Goal: Information Seeking & Learning: Learn about a topic

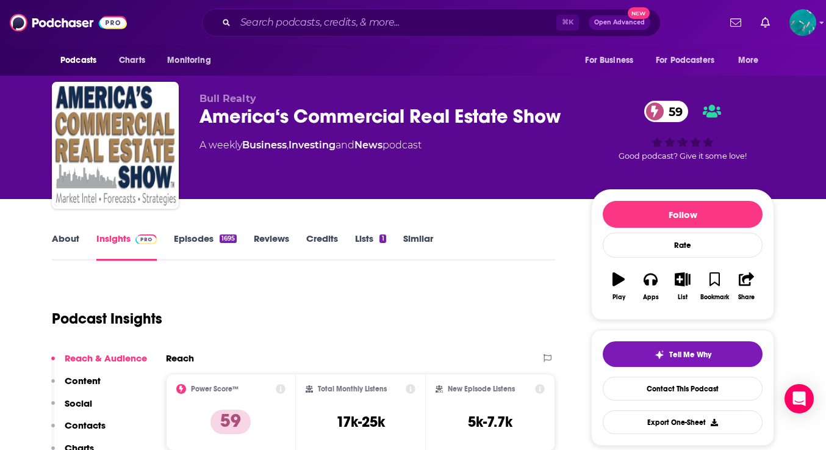
click at [193, 237] on link "Episodes 1695" at bounding box center [205, 246] width 63 height 28
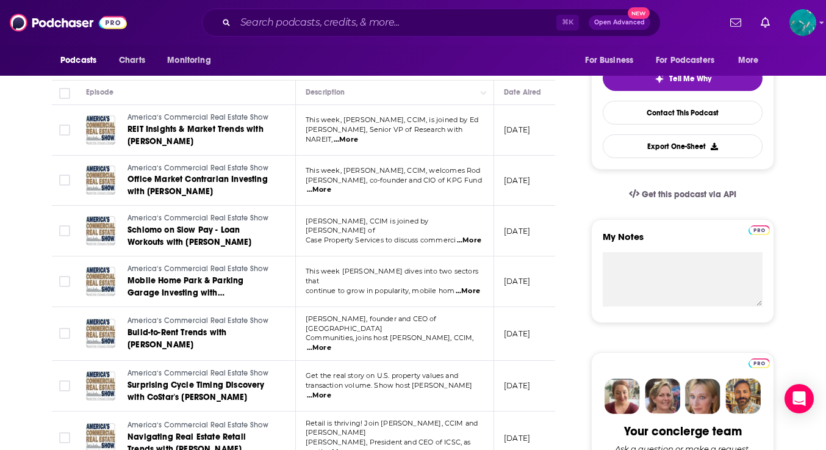
scroll to position [282, 0]
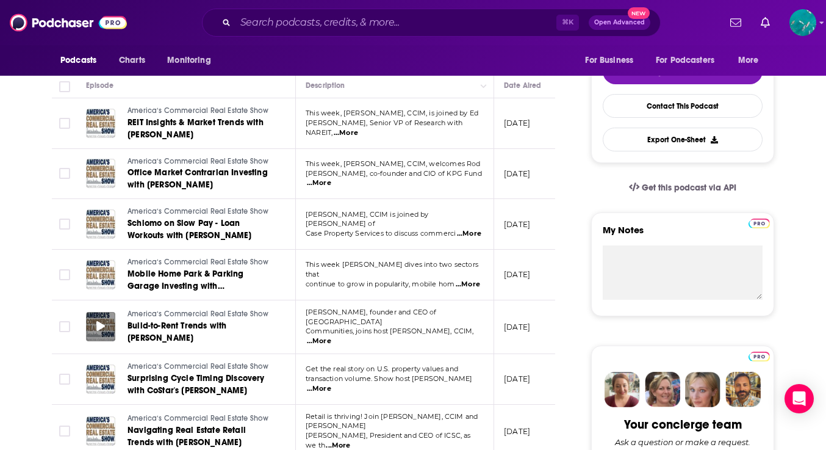
click at [101, 321] on icon at bounding box center [100, 326] width 9 height 10
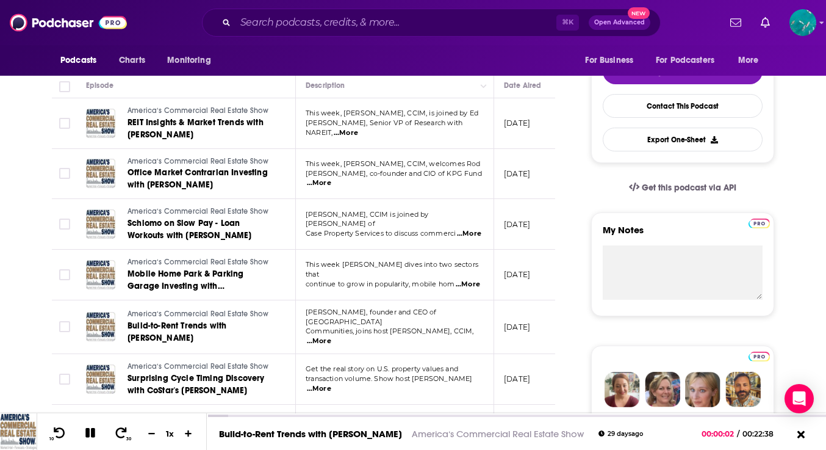
click at [331, 336] on span "...More" at bounding box center [319, 341] width 24 height 10
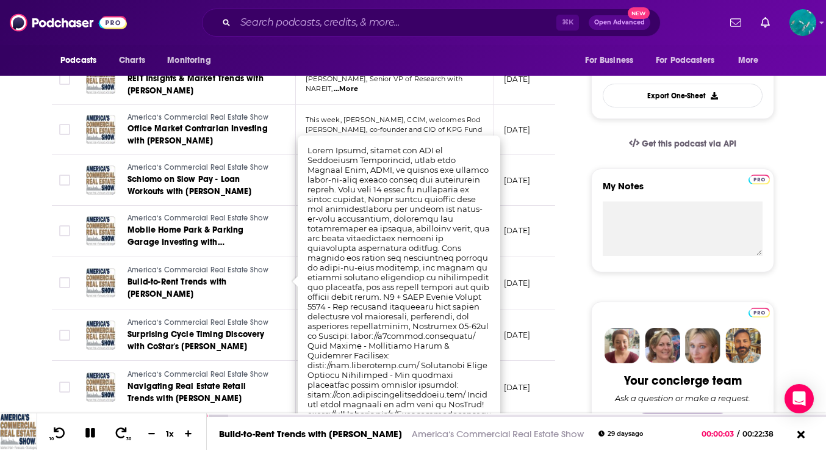
scroll to position [356, 0]
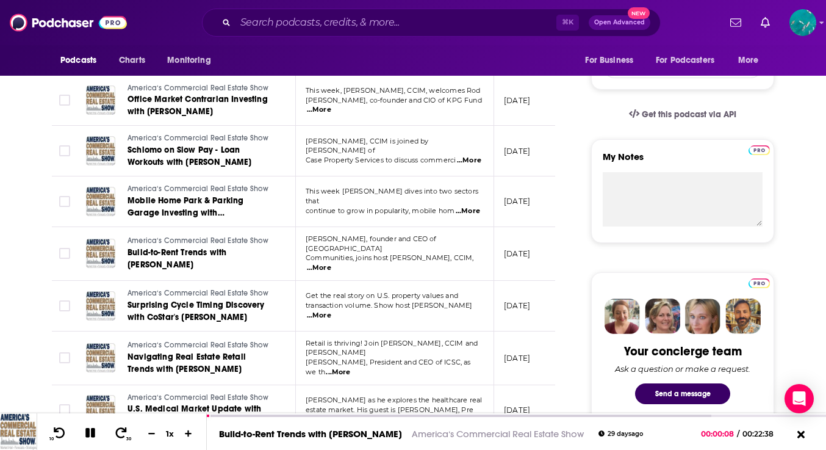
click at [331, 263] on span "...More" at bounding box center [319, 268] width 24 height 10
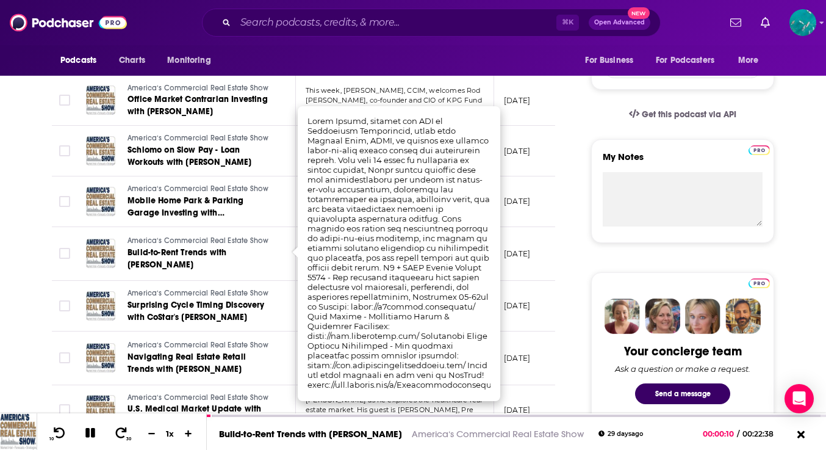
click at [279, 245] on td "America‘s Commercial Real Estate Show Build-to-Rent Trends with Chris Finlay" at bounding box center [186, 254] width 220 height 54
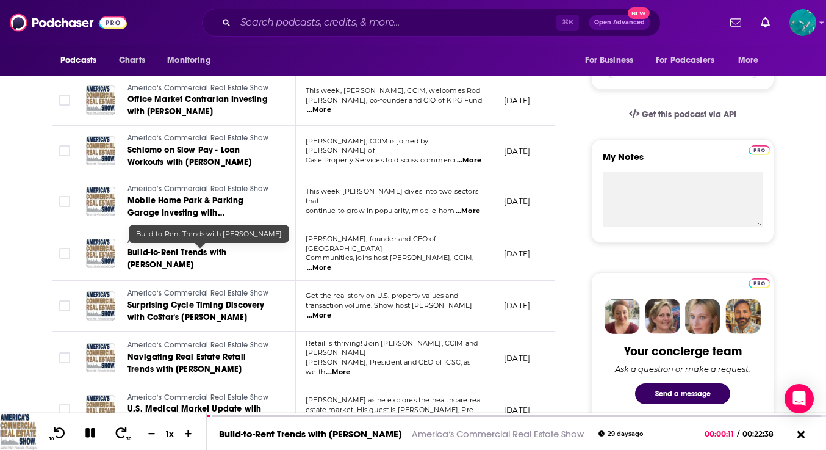
click at [226, 251] on span "Build-to-Rent Trends with Chris Finlay" at bounding box center [176, 258] width 99 height 23
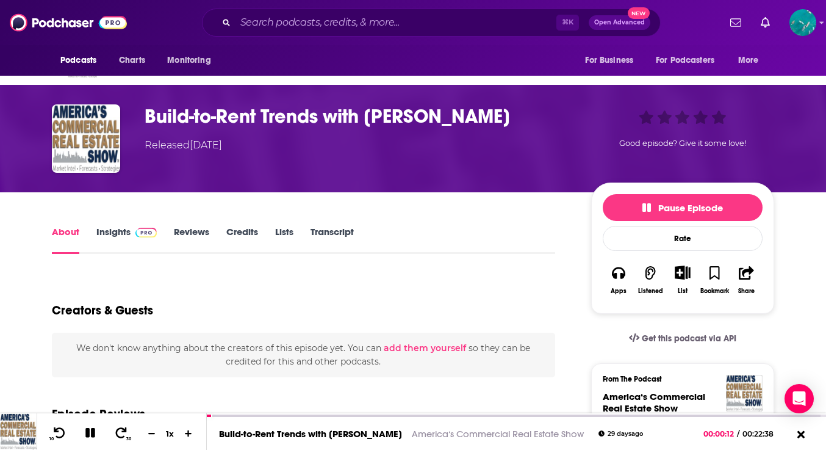
scroll to position [161, 0]
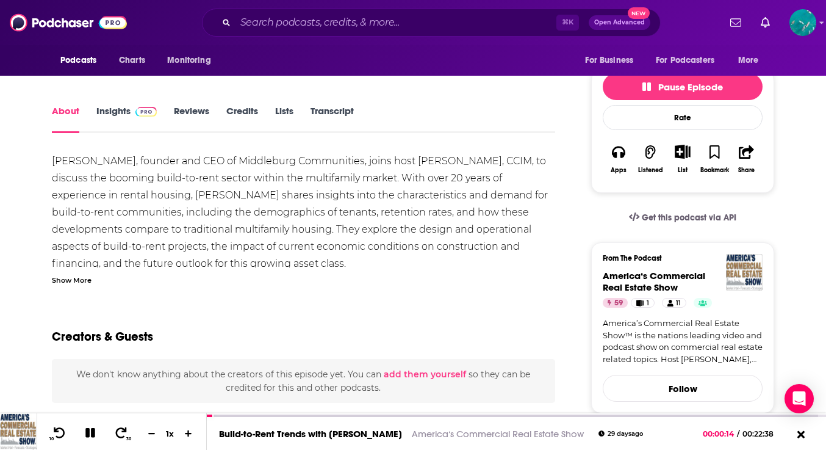
click at [66, 273] on div "Show More" at bounding box center [72, 279] width 40 height 12
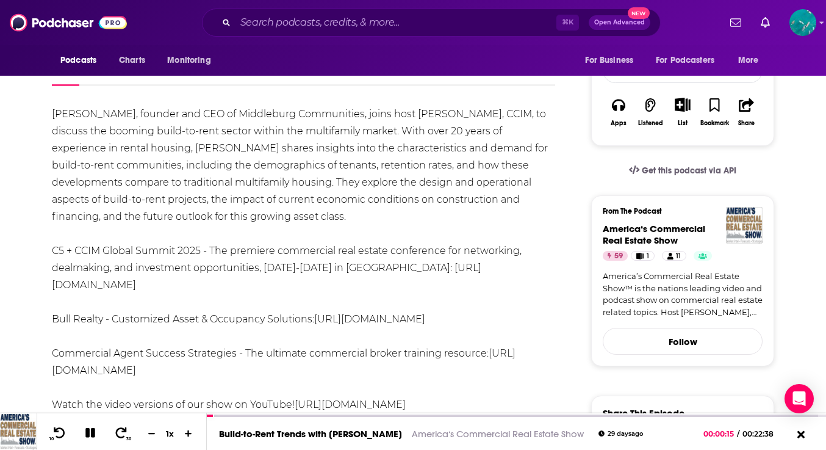
scroll to position [210, 0]
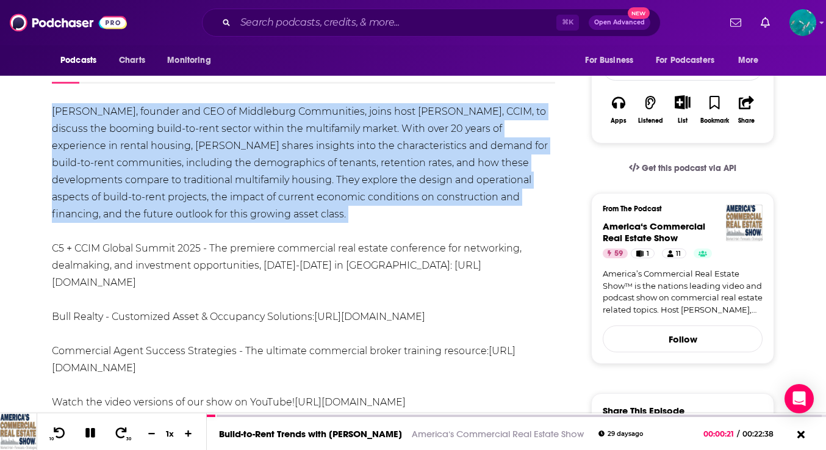
drag, startPoint x: 45, startPoint y: 107, endPoint x: 267, endPoint y: 225, distance: 251.3
copy div "Chris Finlay, founder and CEO of Middleburg Communities, joins host Michael Bul…"
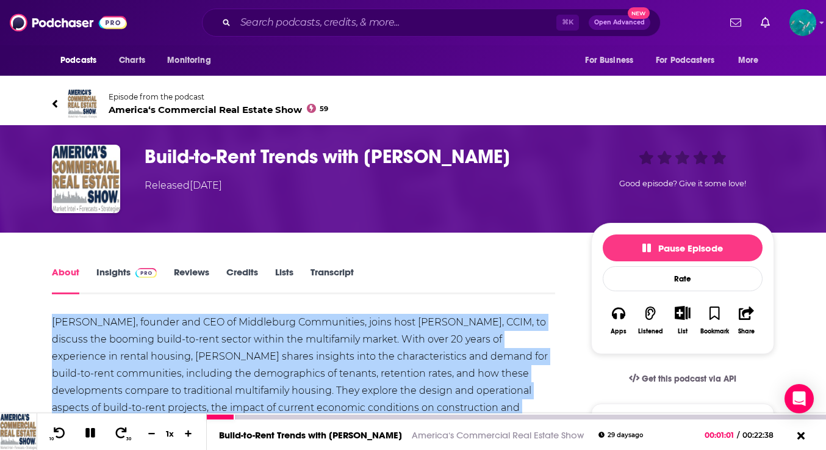
scroll to position [0, 0]
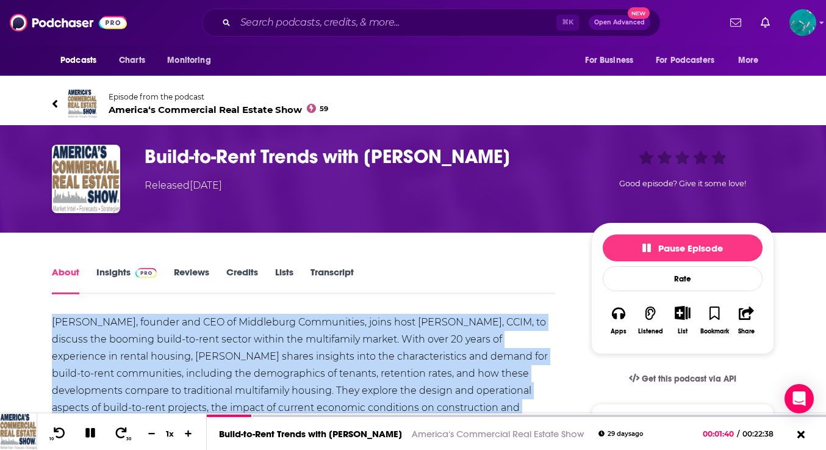
copy div "Chris Finlay, founder and CEO of Middleburg Communities, joins host Michael Bul…"
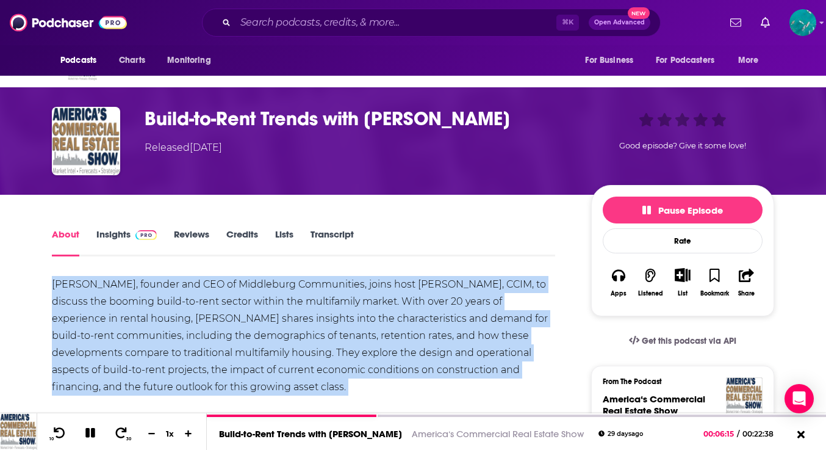
scroll to position [47, 0]
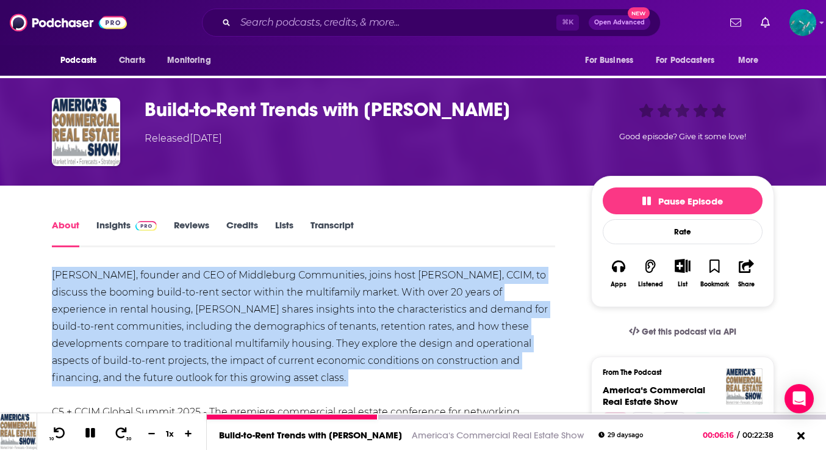
click at [85, 432] on icon at bounding box center [91, 432] width 14 height 11
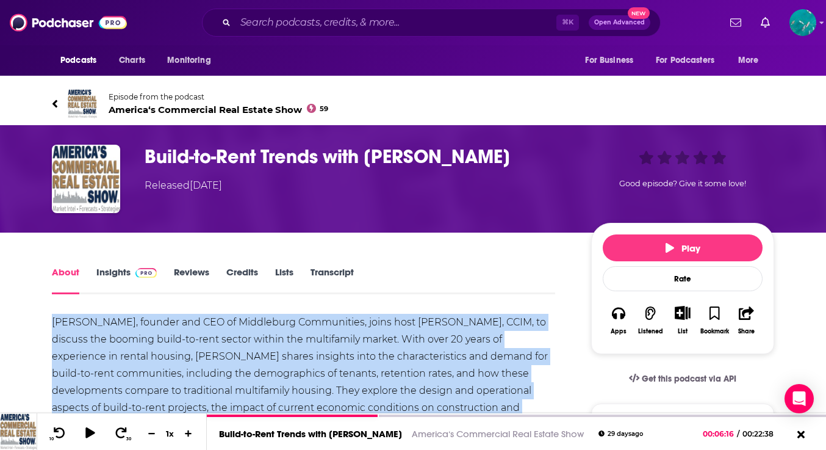
scroll to position [0, 0]
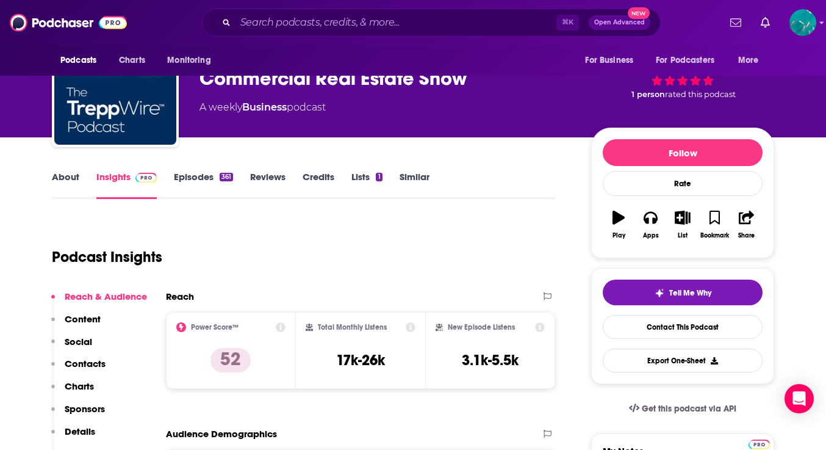
scroll to position [20, 0]
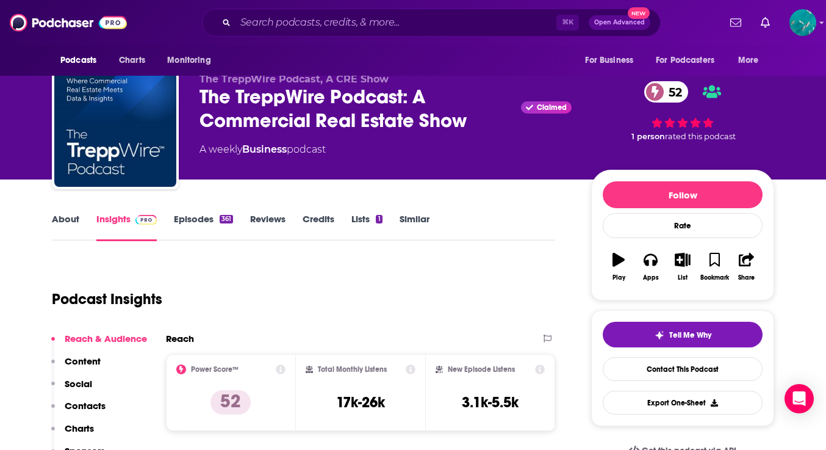
click at [199, 212] on div "About Insights Episodes 361 Reviews Credits Lists 1 Similar" at bounding box center [303, 226] width 503 height 30
click at [201, 223] on link "Episodes 361" at bounding box center [203, 227] width 59 height 28
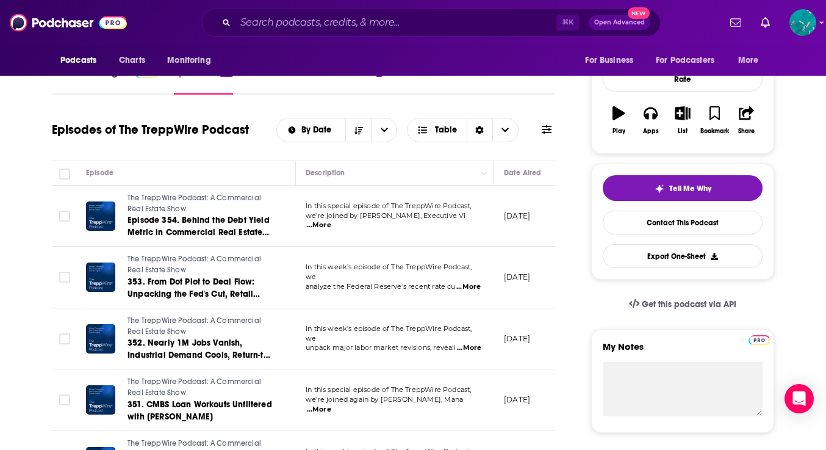
scroll to position [198, 0]
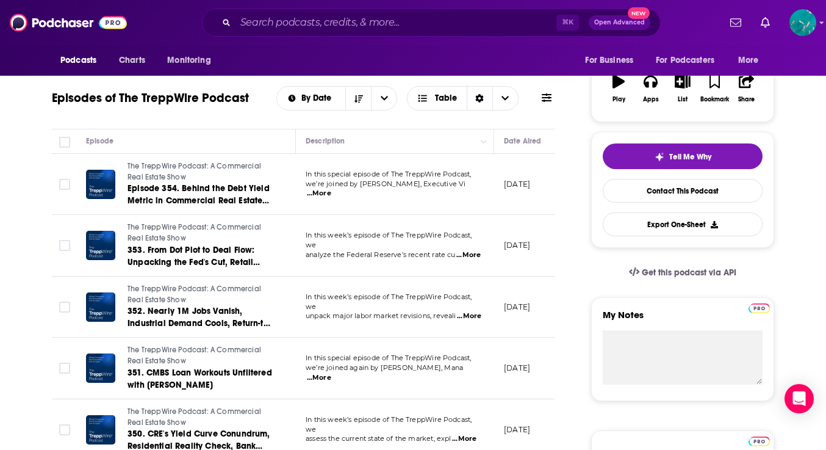
click at [331, 188] on span "...More" at bounding box center [319, 193] width 24 height 10
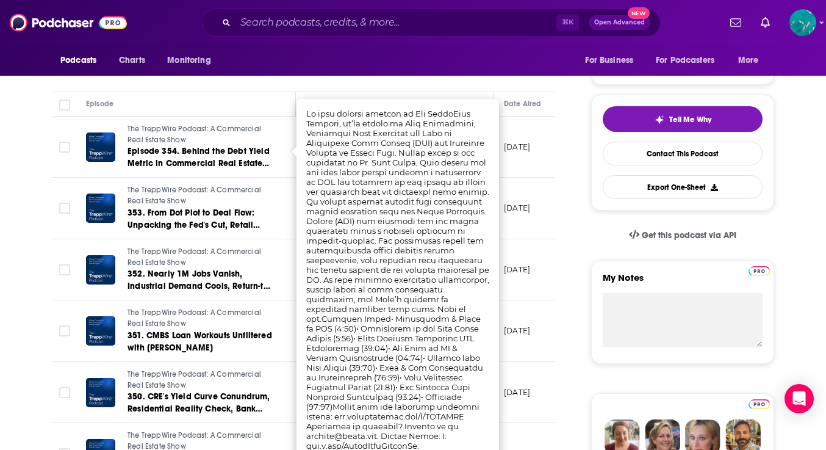
scroll to position [248, 0]
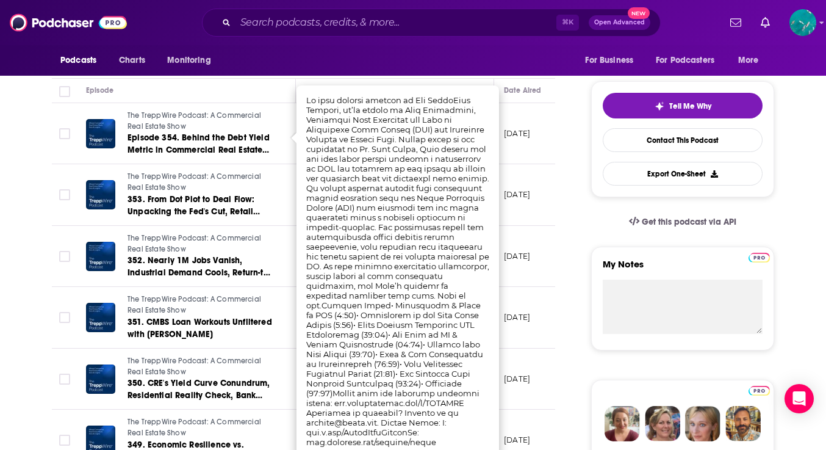
click at [295, 176] on td "The TreppWire Podcast: A Commercial Real Estate Show 353. From Dot Plot to Deal…" at bounding box center [186, 195] width 220 height 62
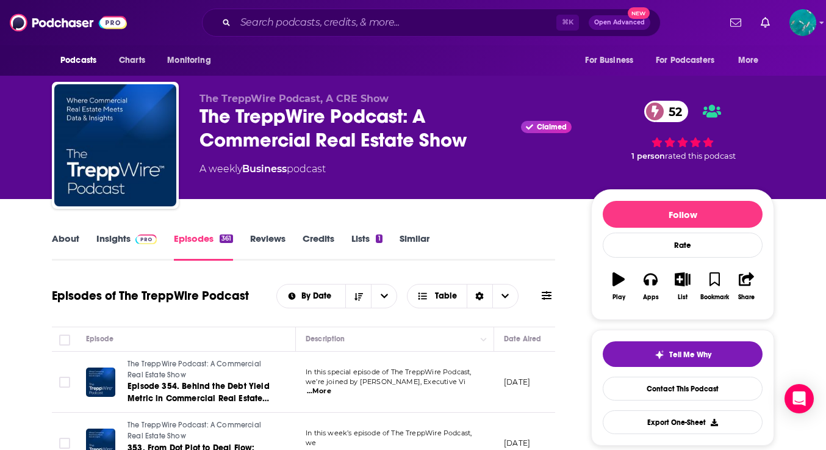
scroll to position [0, 0]
click at [61, 236] on link "About" at bounding box center [65, 246] width 27 height 28
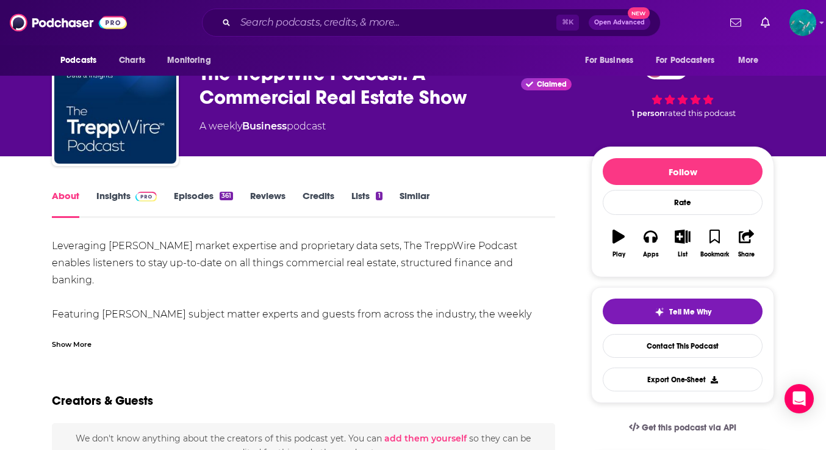
scroll to position [41, 0]
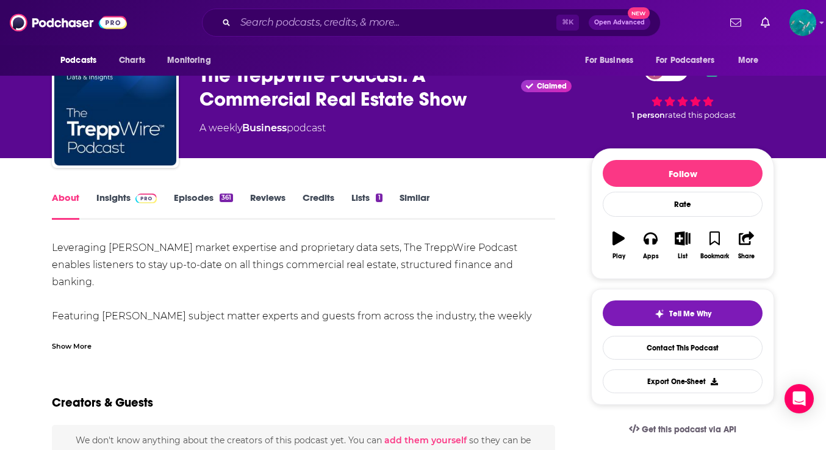
click at [71, 343] on div "Show More" at bounding box center [72, 345] width 40 height 12
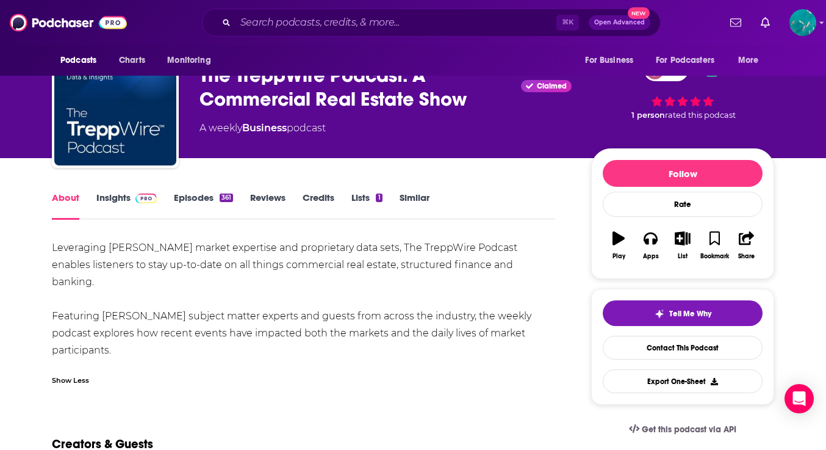
click at [204, 197] on link "Episodes 361" at bounding box center [203, 206] width 59 height 28
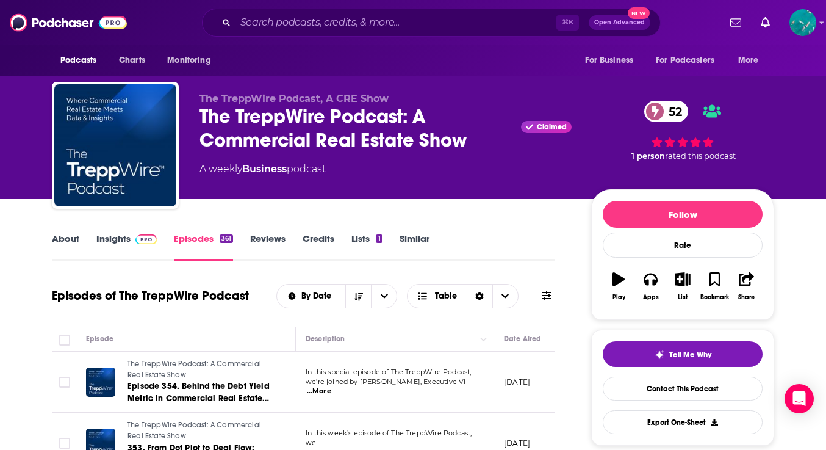
click at [550, 292] on icon at bounding box center [547, 295] width 10 height 9
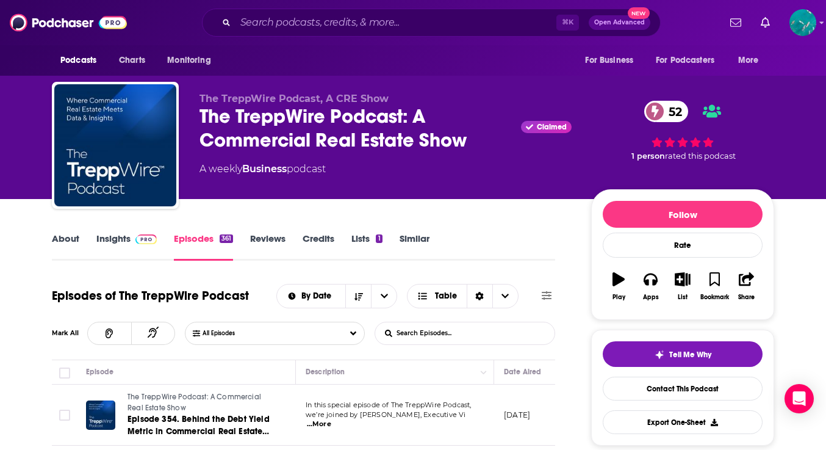
click at [426, 335] on input "List Search Input" at bounding box center [438, 333] width 127 height 22
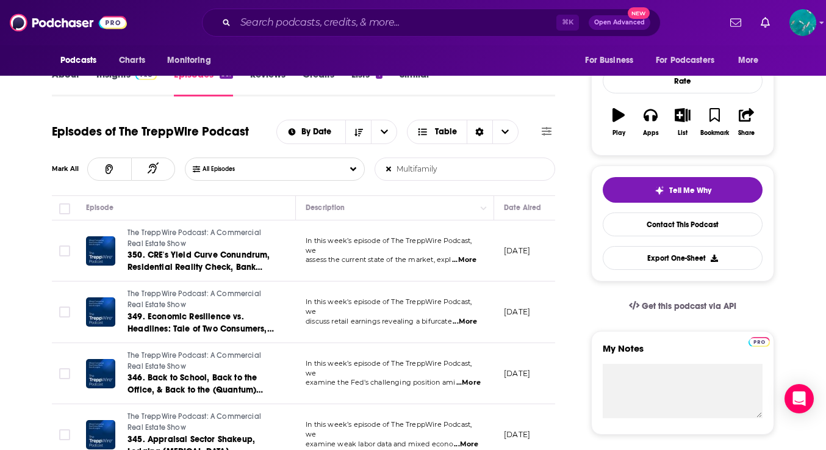
scroll to position [0, 2]
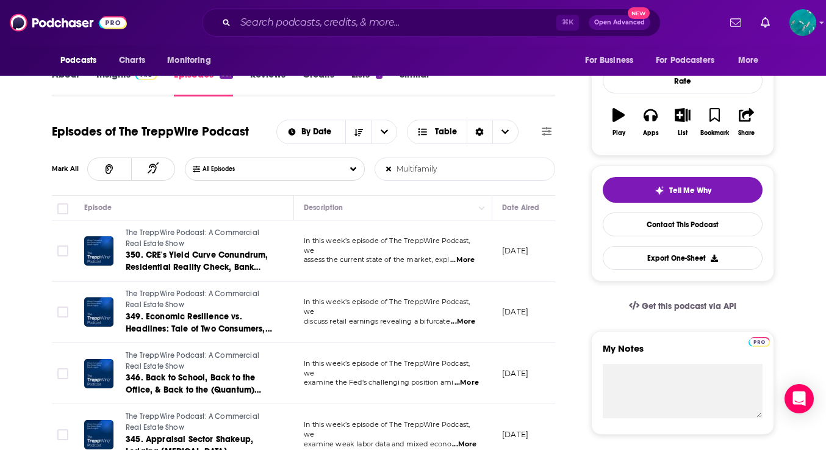
type input "Multifamily"
click at [473, 257] on span "...More" at bounding box center [462, 260] width 24 height 10
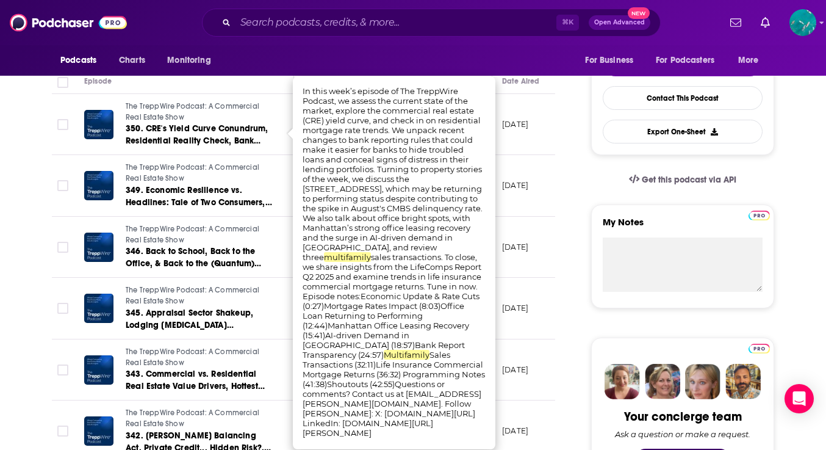
scroll to position [296, 0]
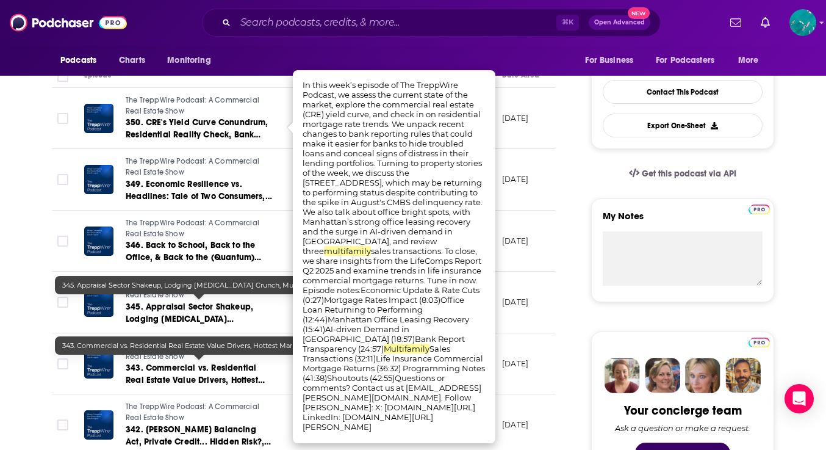
click at [202, 301] on span "345. Appraisal Sector Shakeup, Lodging Capex Crunch," at bounding box center [189, 318] width 127 height 35
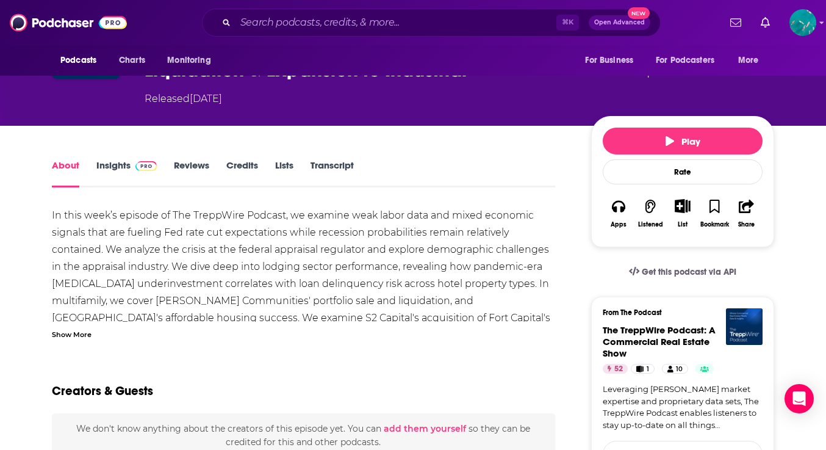
scroll to position [134, 0]
click at [75, 329] on div "Show More" at bounding box center [72, 334] width 40 height 12
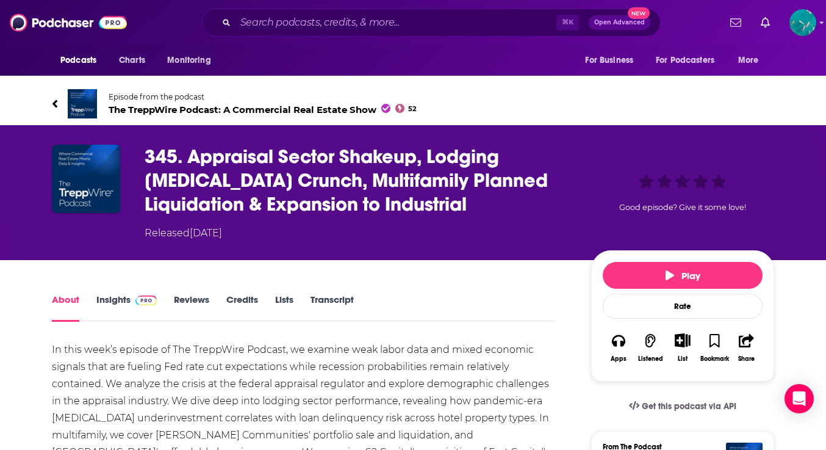
scroll to position [0, 0]
click at [65, 305] on link "About" at bounding box center [65, 307] width 27 height 28
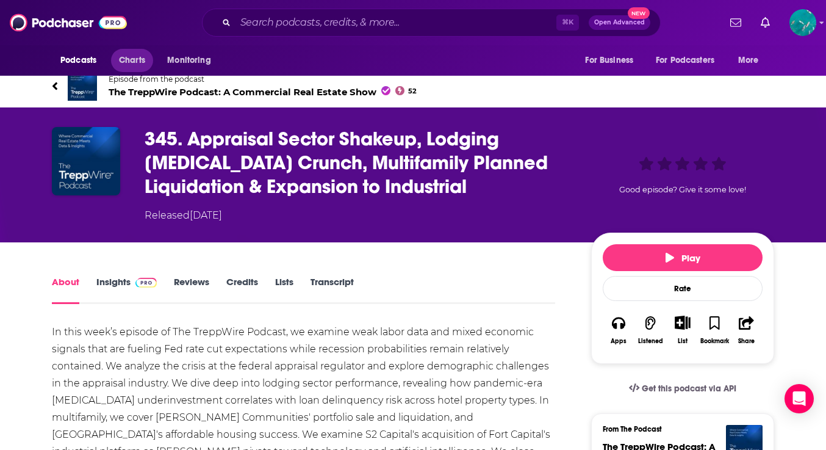
scroll to position [18, 0]
click at [146, 92] on span "The TreppWire Podcast: A Commercial Real Estate Show 52" at bounding box center [263, 92] width 308 height 12
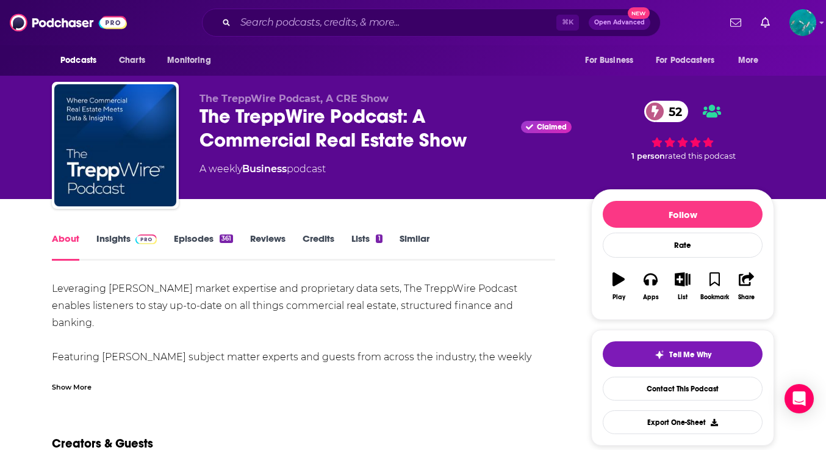
click at [109, 237] on link "Insights" at bounding box center [126, 246] width 60 height 28
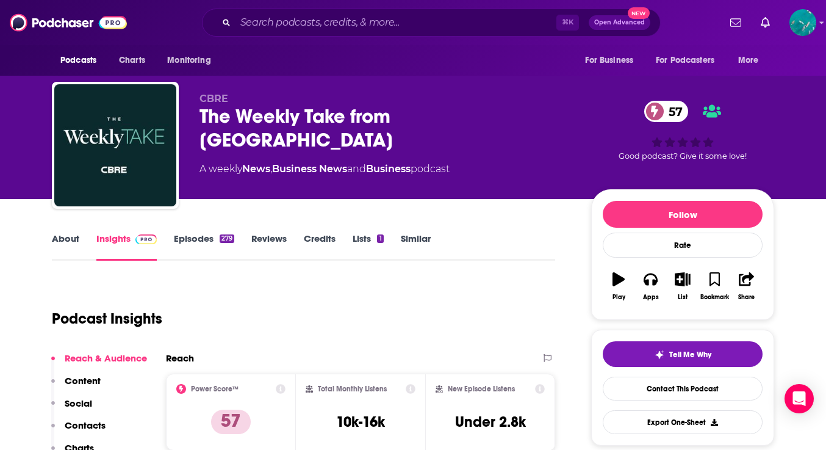
click at [214, 243] on link "Episodes 279" at bounding box center [204, 246] width 60 height 28
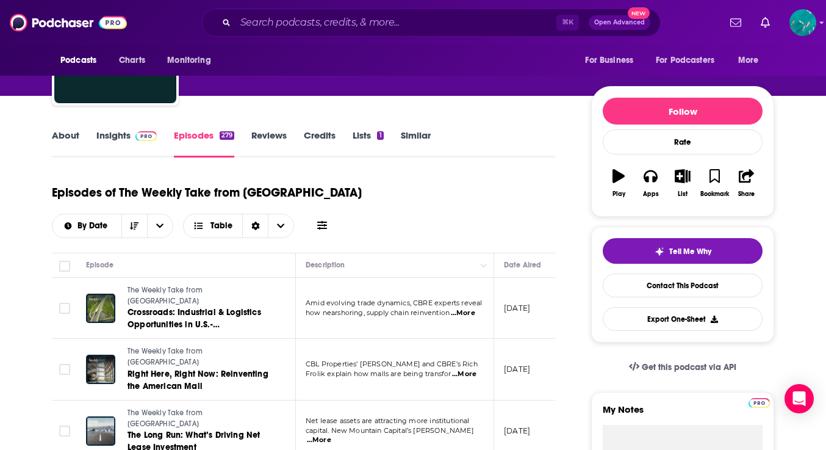
scroll to position [120, 0]
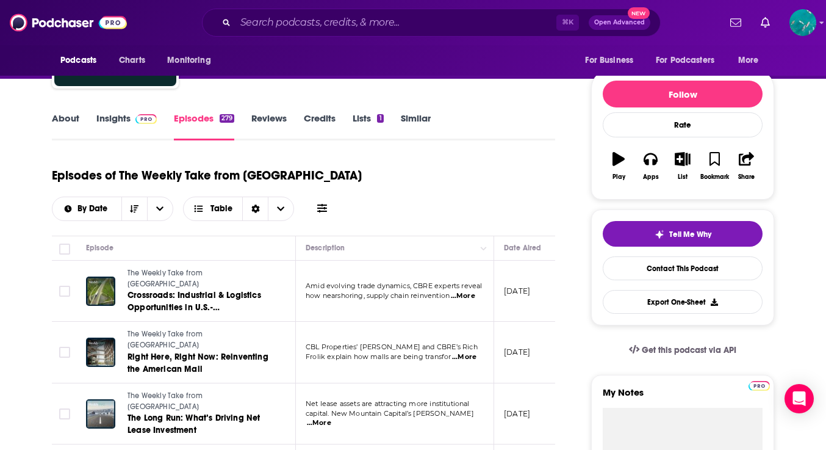
click at [465, 291] on span "...More" at bounding box center [463, 296] width 24 height 10
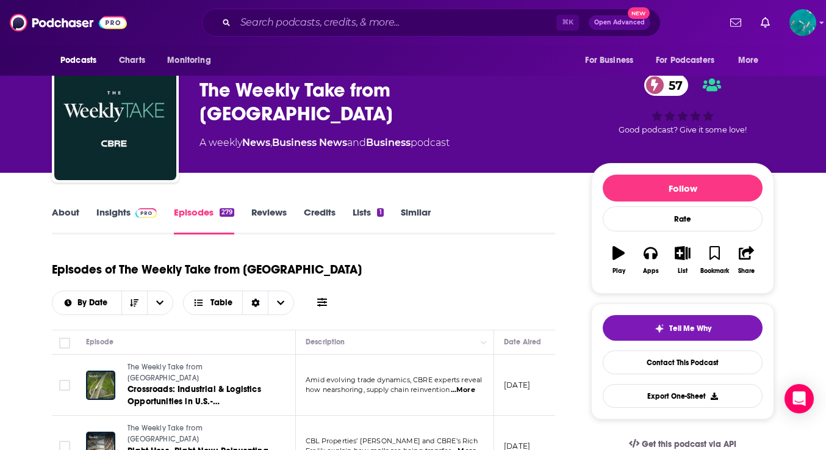
scroll to position [12, 0]
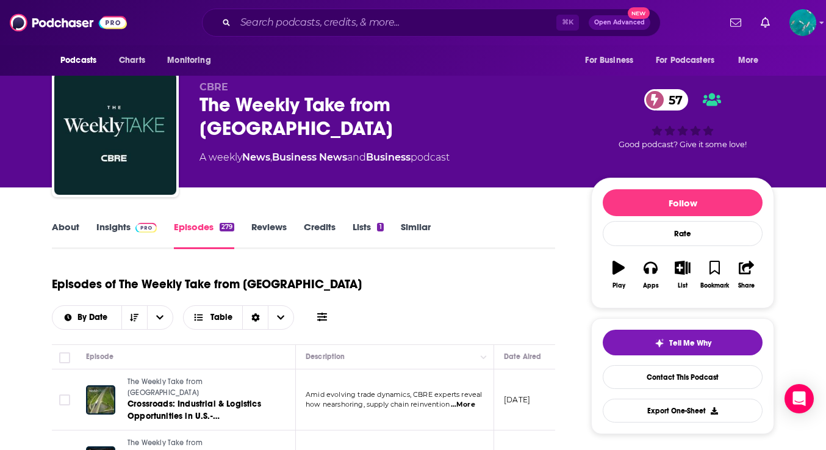
click at [77, 223] on link "About" at bounding box center [65, 235] width 27 height 28
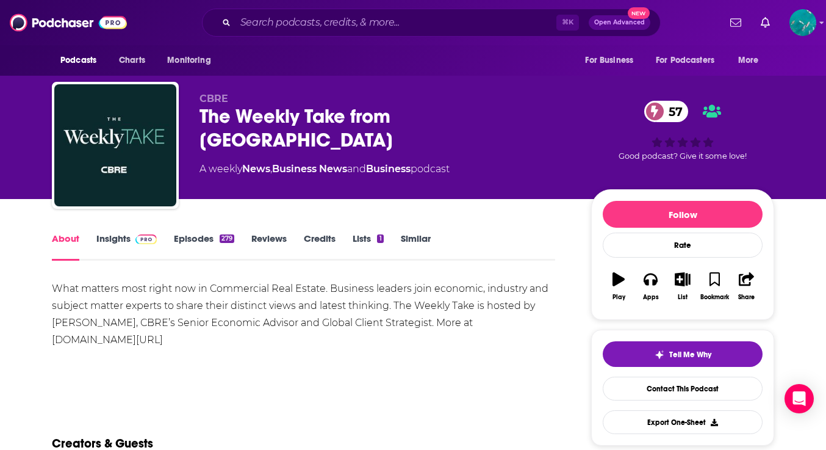
click at [197, 235] on link "Episodes 279" at bounding box center [204, 246] width 60 height 28
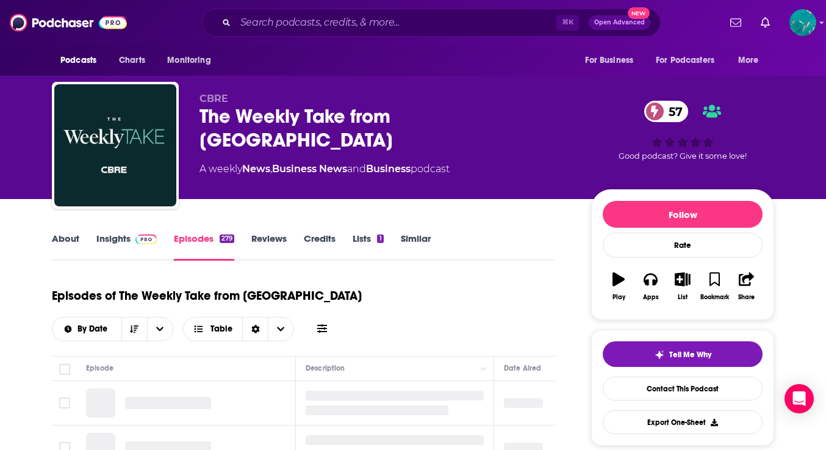
click at [327, 324] on icon at bounding box center [322, 328] width 10 height 9
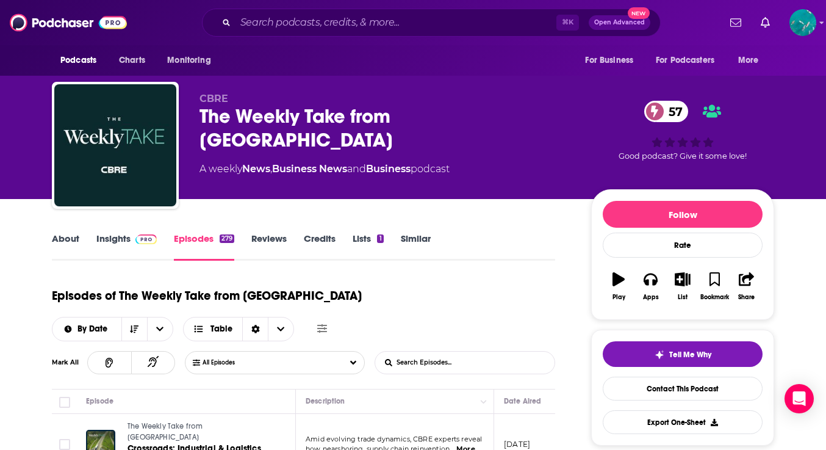
click at [456, 351] on input "List Search Input" at bounding box center [438, 362] width 127 height 22
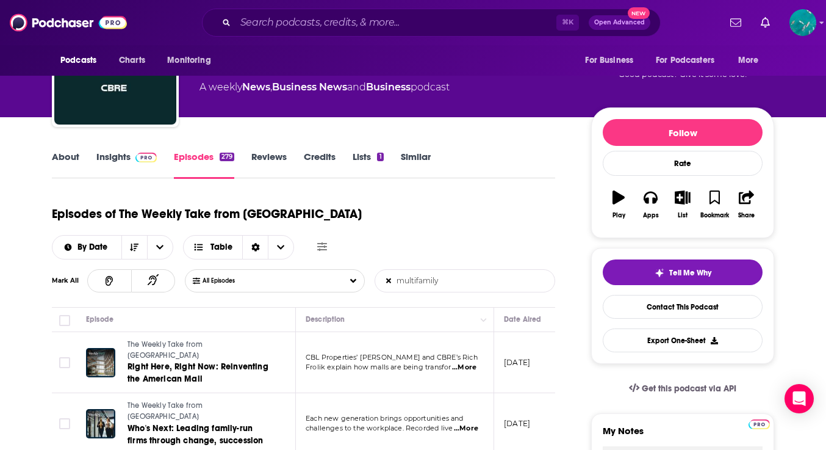
scroll to position [82, 0]
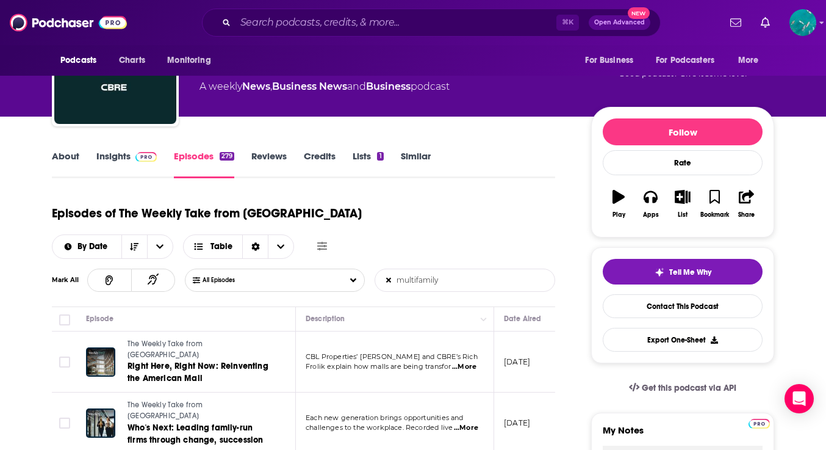
type input "multifamily"
click at [467, 362] on span "...More" at bounding box center [464, 367] width 24 height 10
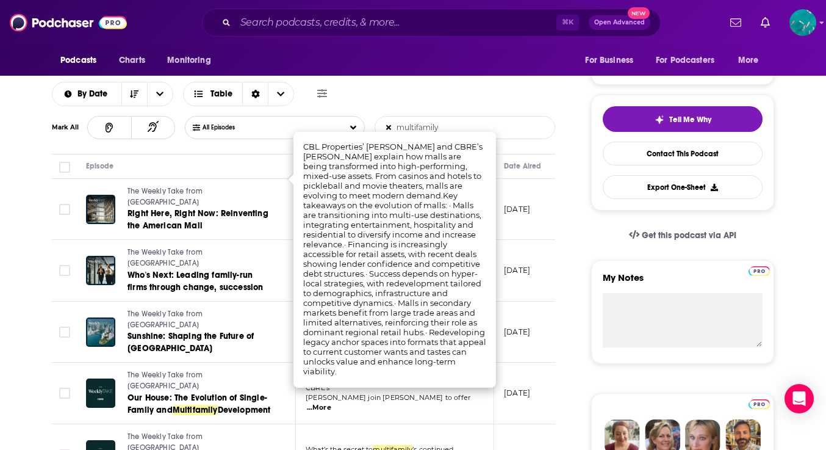
scroll to position [246, 0]
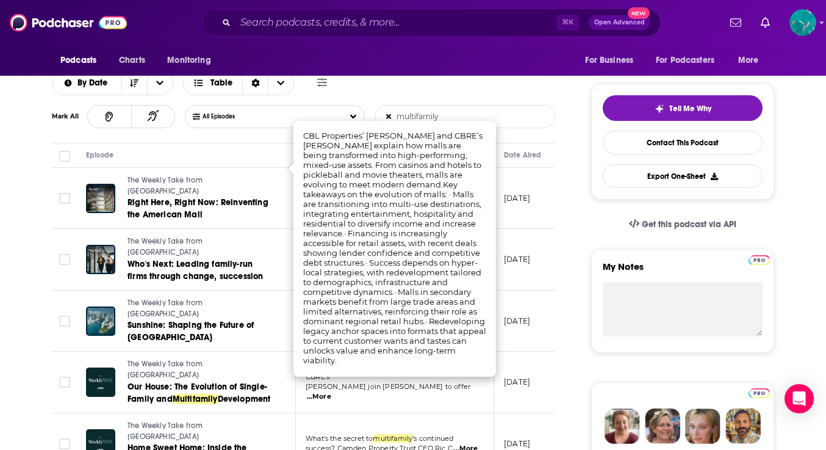
click at [265, 237] on td "The Weekly Take from CBRE Who's Next: Leading family-run firms through change, …" at bounding box center [186, 260] width 220 height 62
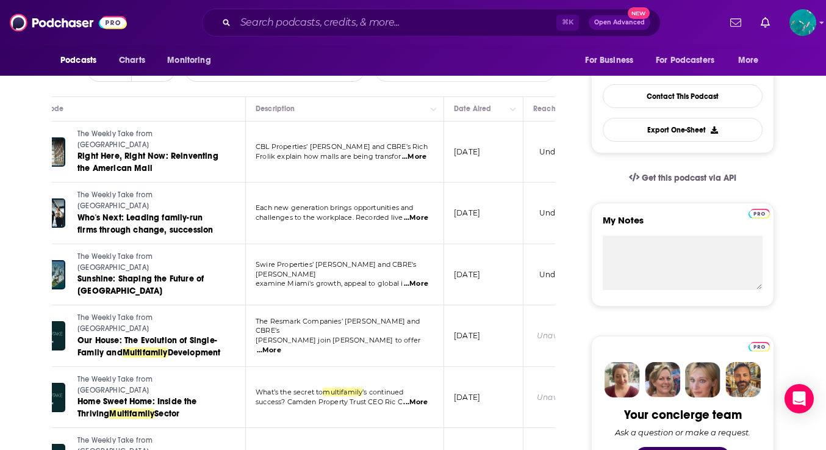
scroll to position [0, 49]
click at [282, 345] on span "...More" at bounding box center [269, 350] width 24 height 10
click at [403, 397] on span "success? Camden Property Trust CEO Ric C" at bounding box center [329, 401] width 147 height 9
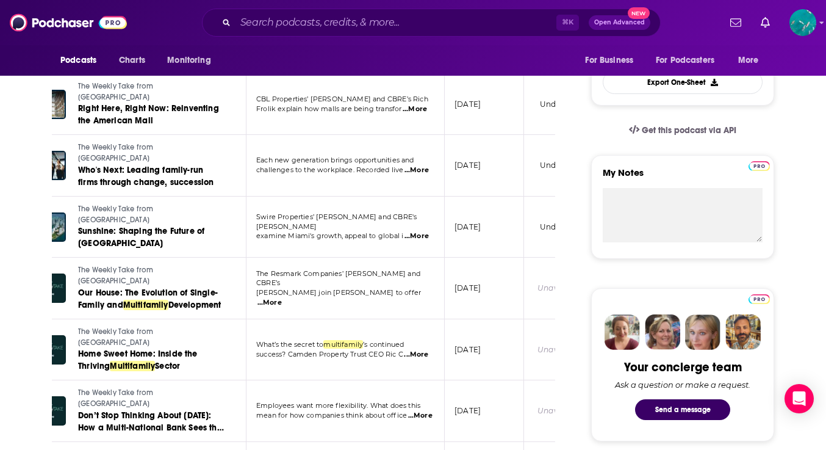
scroll to position [340, 0]
click at [425, 349] on span "...More" at bounding box center [416, 354] width 24 height 10
click at [226, 318] on td "The Weekly Take from CBRE Home Sweet Home: Inside the Thriving Multifamily Sect…" at bounding box center [137, 349] width 220 height 62
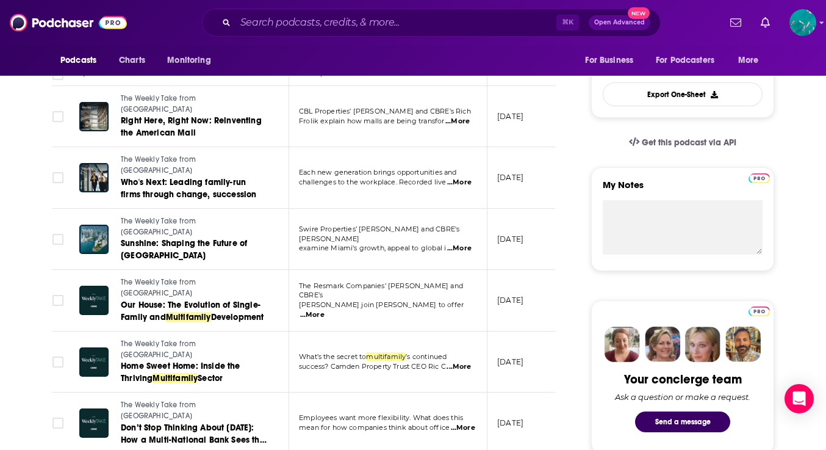
scroll to position [0, 5]
click at [326, 310] on span "...More" at bounding box center [313, 315] width 24 height 10
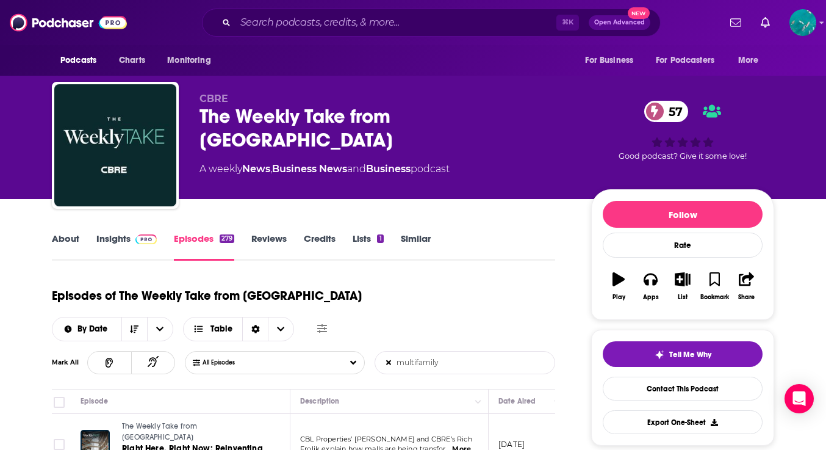
scroll to position [0, 0]
click at [70, 236] on link "About" at bounding box center [65, 246] width 27 height 28
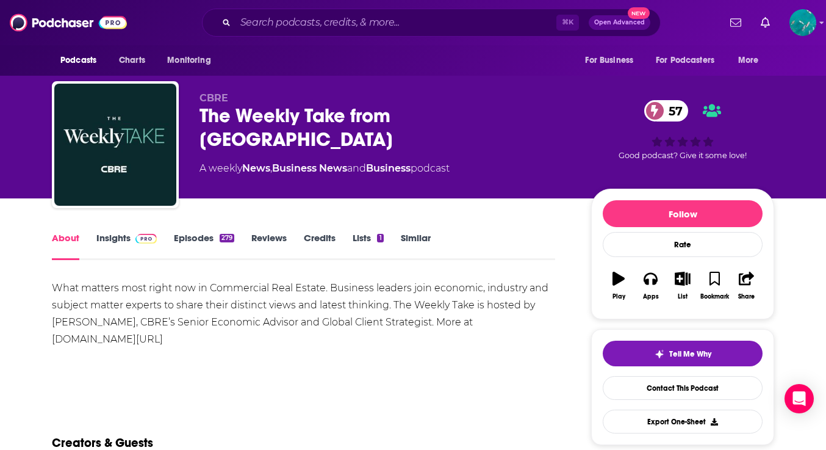
scroll to position [15, 0]
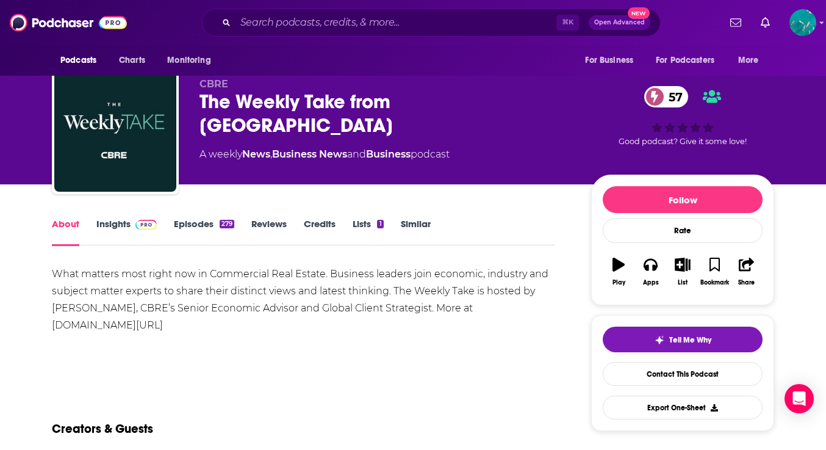
click at [203, 220] on link "Episodes 279" at bounding box center [204, 232] width 60 height 28
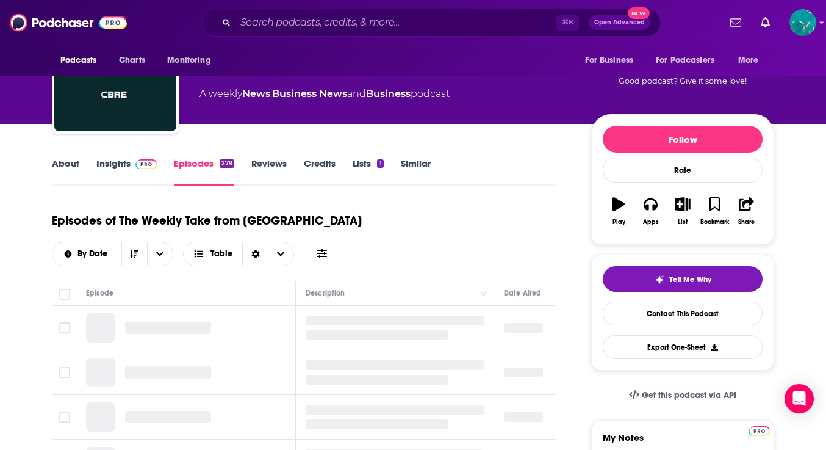
scroll to position [76, 0]
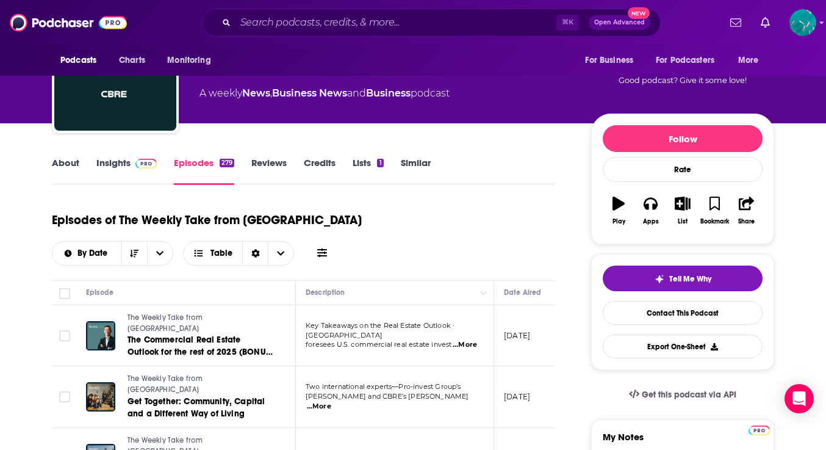
click at [327, 248] on icon at bounding box center [322, 252] width 10 height 9
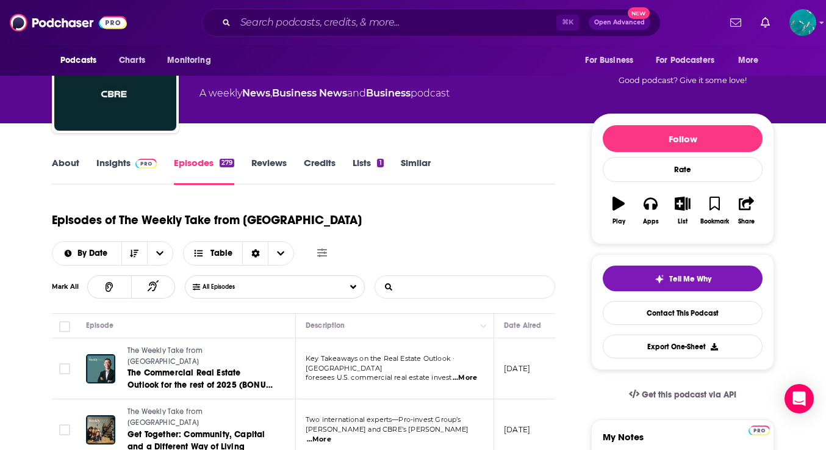
click at [406, 276] on input "List Search Input" at bounding box center [438, 287] width 127 height 22
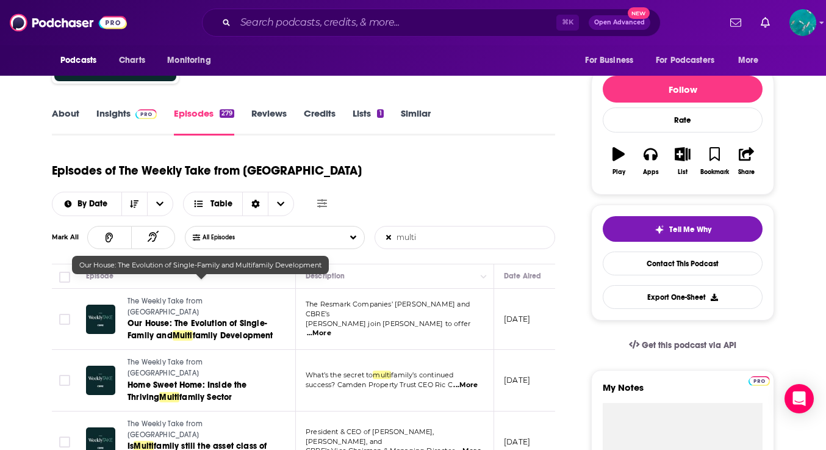
scroll to position [0, 0]
type input "multi"
click at [228, 330] on span "family Development" at bounding box center [233, 335] width 81 height 10
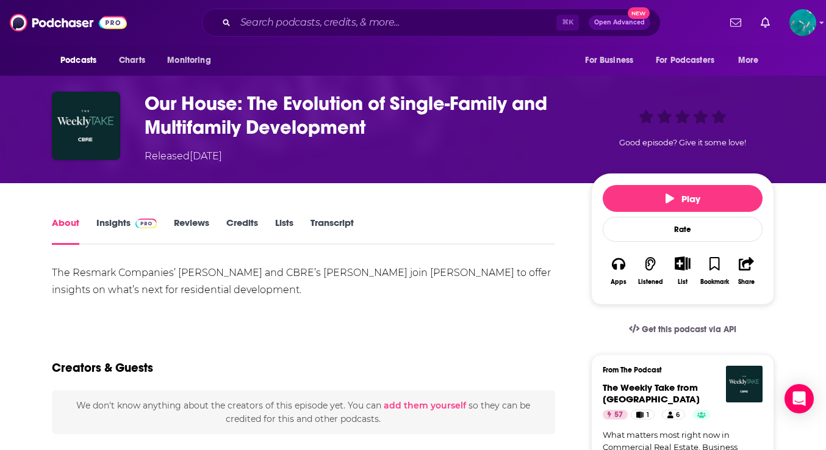
scroll to position [54, 0]
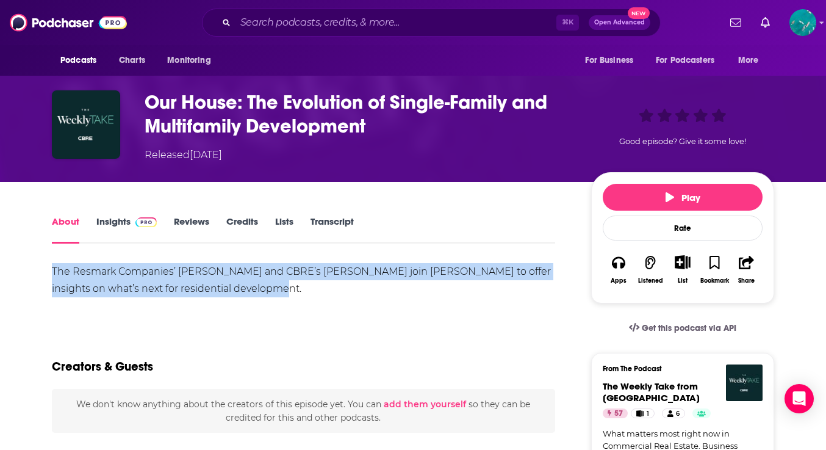
drag, startPoint x: 262, startPoint y: 285, endPoint x: 39, endPoint y: 262, distance: 223.9
copy div "The Resmark Companies’ [PERSON_NAME] and CBRE’s [PERSON_NAME] join [PERSON_NAME…"
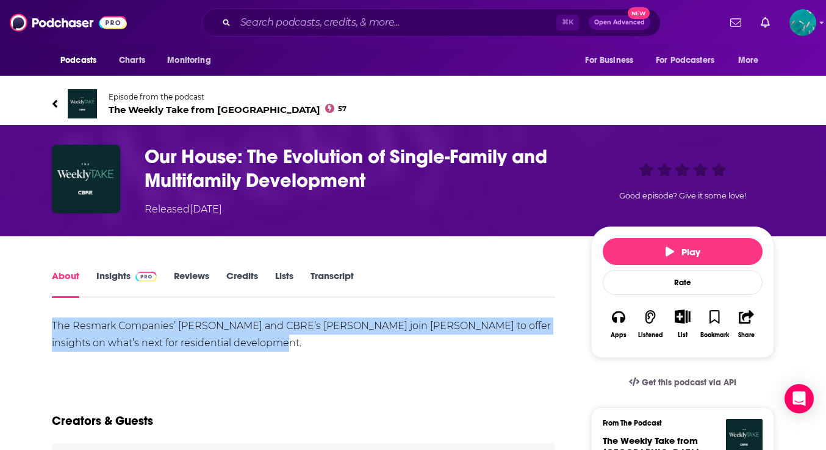
scroll to position [0, 0]
click at [163, 93] on span "Episode from the podcast" at bounding box center [228, 96] width 238 height 9
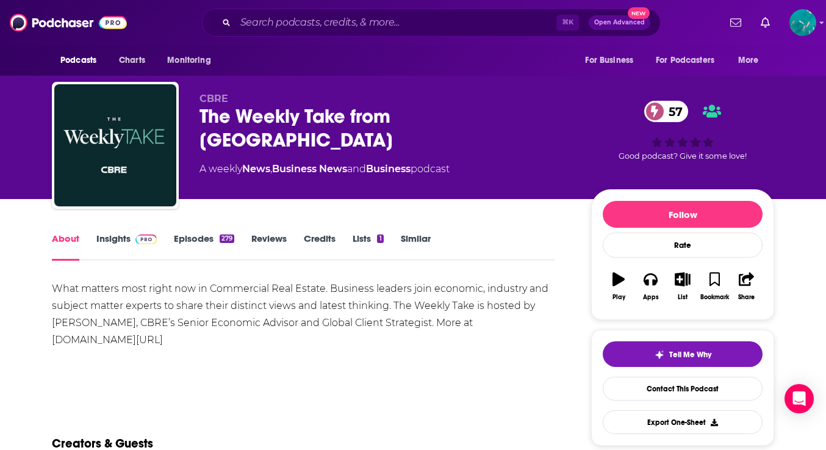
drag, startPoint x: 194, startPoint y: 339, endPoint x: 21, endPoint y: 288, distance: 180.5
copy div "What matters most right now in Commercial Real Estate. Business leaders join ec…"
